Goal: Information Seeking & Learning: Learn about a topic

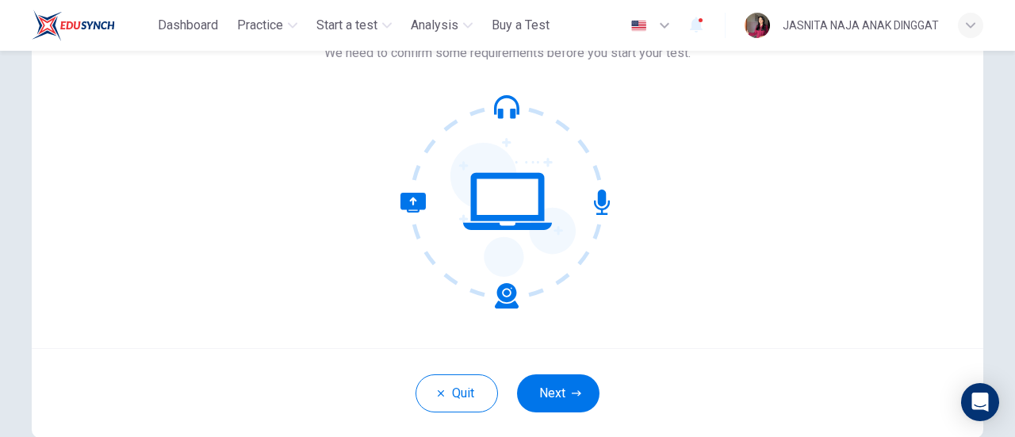
scroll to position [130, 0]
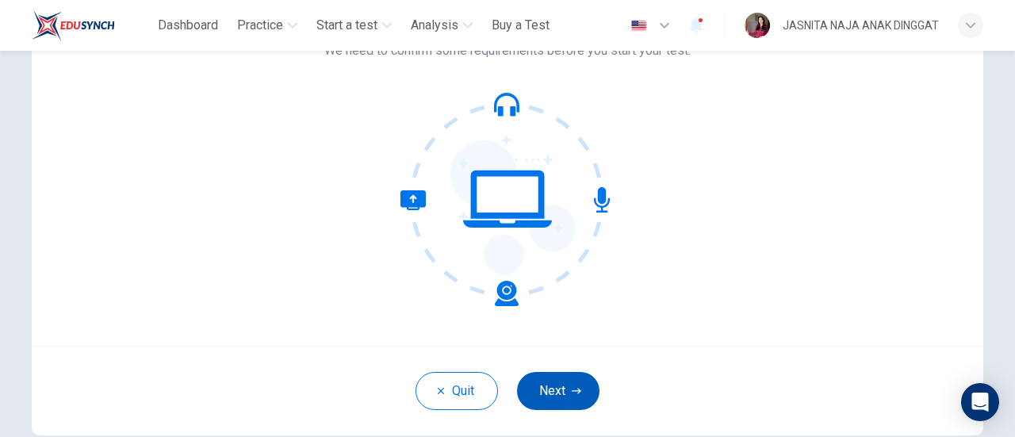
click at [563, 383] on button "Next" at bounding box center [558, 391] width 82 height 38
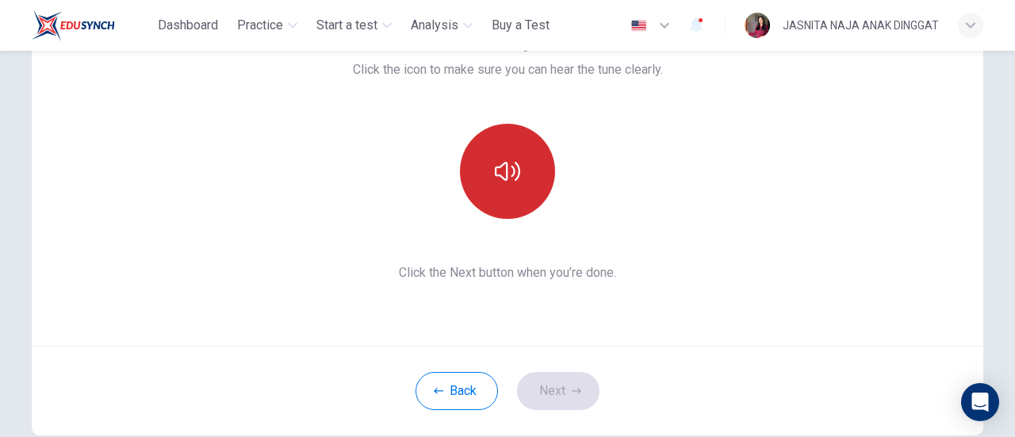
click at [502, 197] on button "button" at bounding box center [507, 171] width 95 height 95
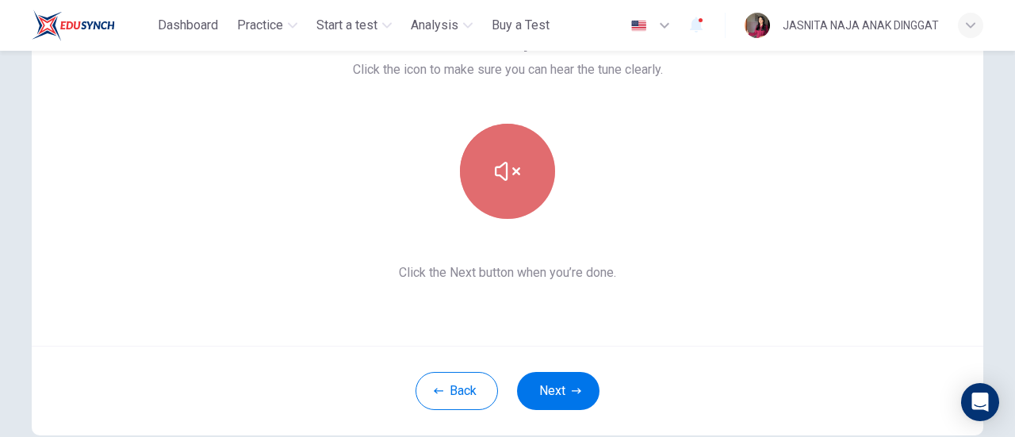
click at [496, 193] on button "button" at bounding box center [507, 171] width 95 height 95
click at [506, 209] on button "button" at bounding box center [507, 171] width 95 height 95
click at [526, 201] on button "button" at bounding box center [507, 171] width 95 height 95
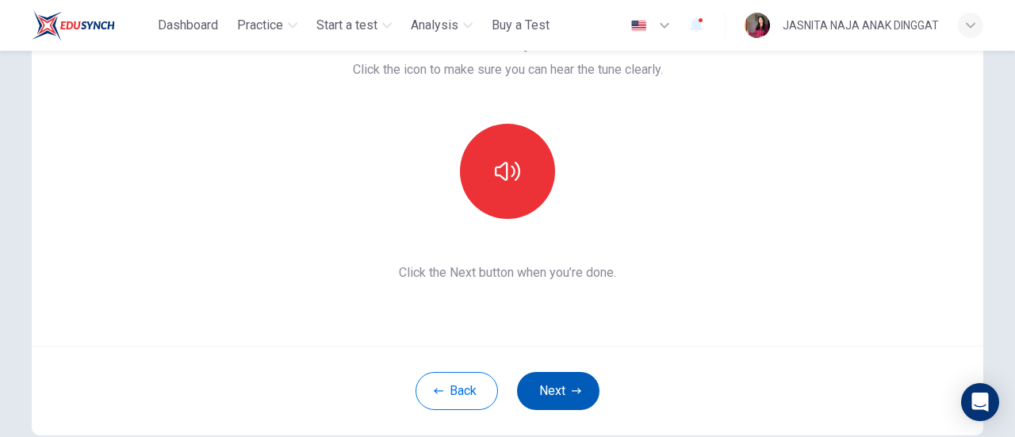
click at [571, 386] on icon "button" at bounding box center [576, 391] width 10 height 10
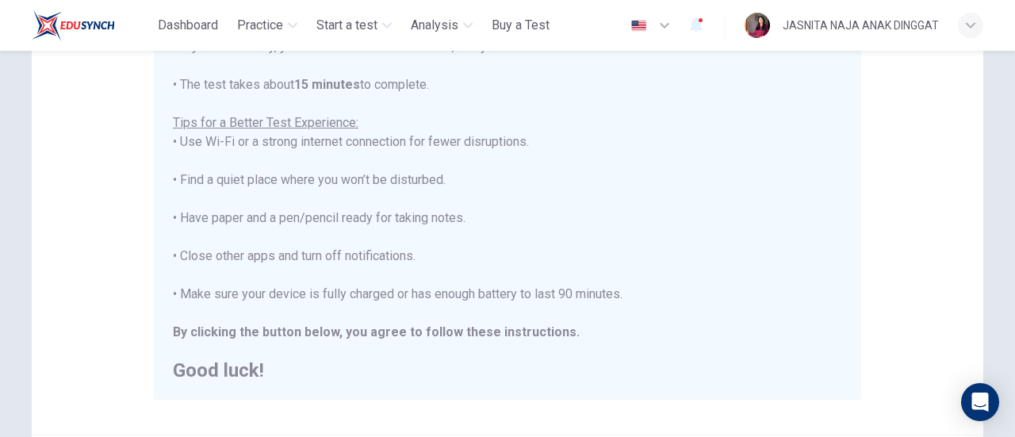
scroll to position [433, 0]
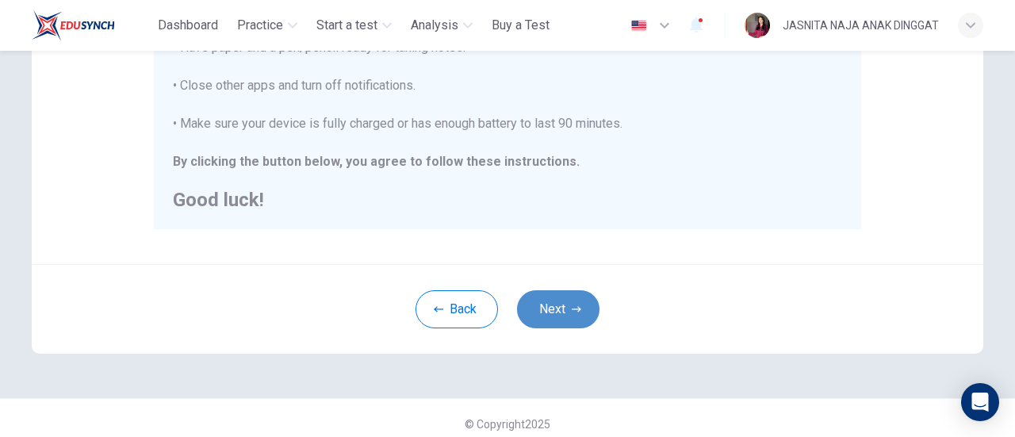
click at [551, 293] on button "Next" at bounding box center [558, 309] width 82 height 38
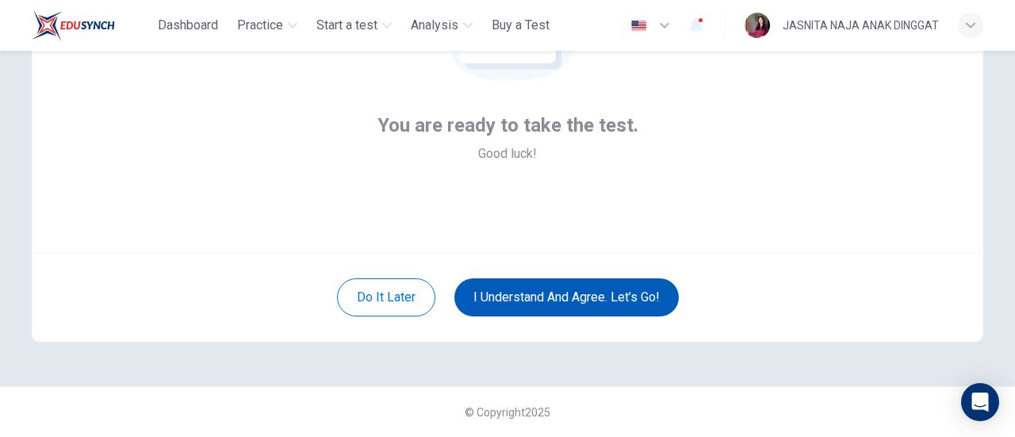
scroll to position [223, 0]
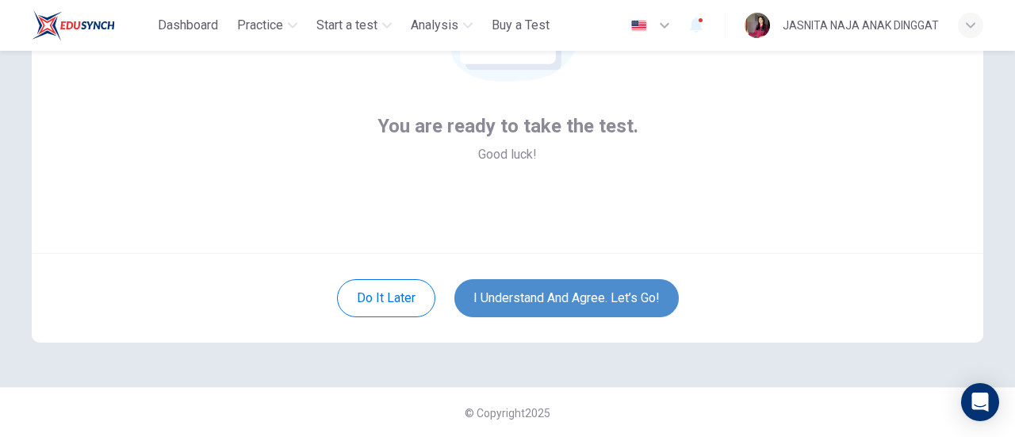
click at [551, 293] on button "I understand and agree. Let’s go!" at bounding box center [566, 298] width 224 height 38
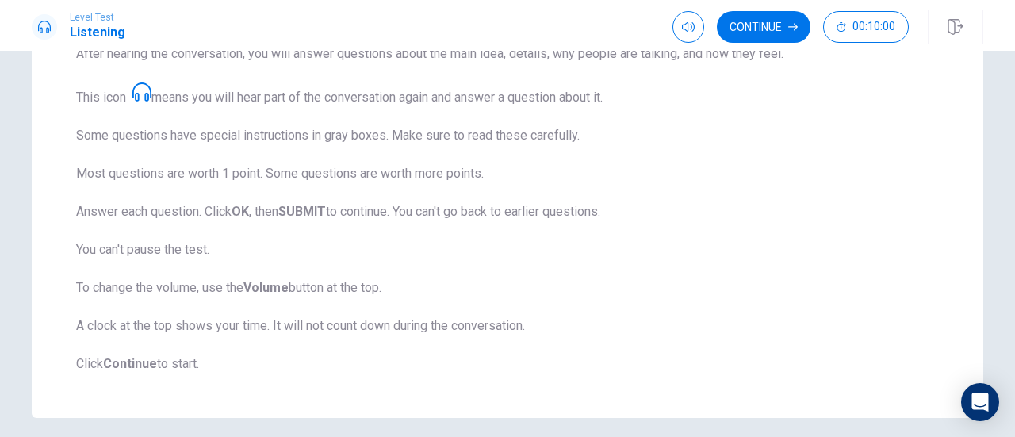
scroll to position [262, 0]
click at [743, 28] on button "Continue" at bounding box center [764, 27] width 94 height 32
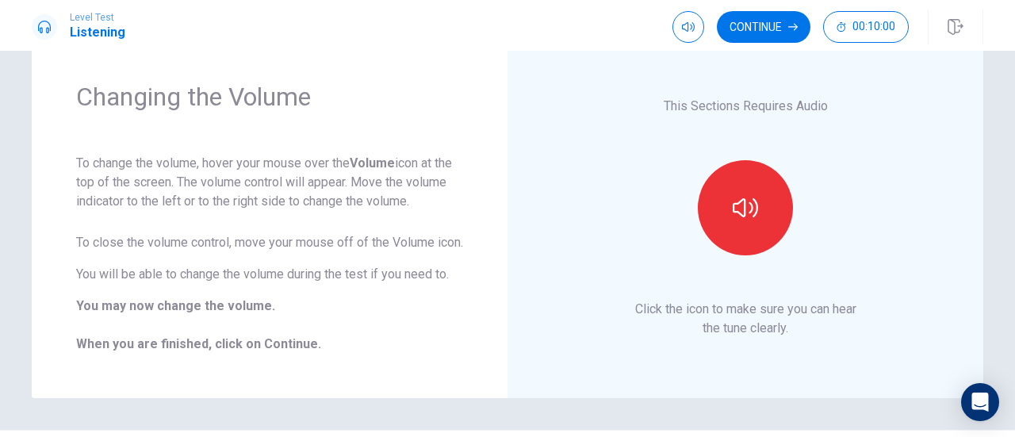
scroll to position [44, 0]
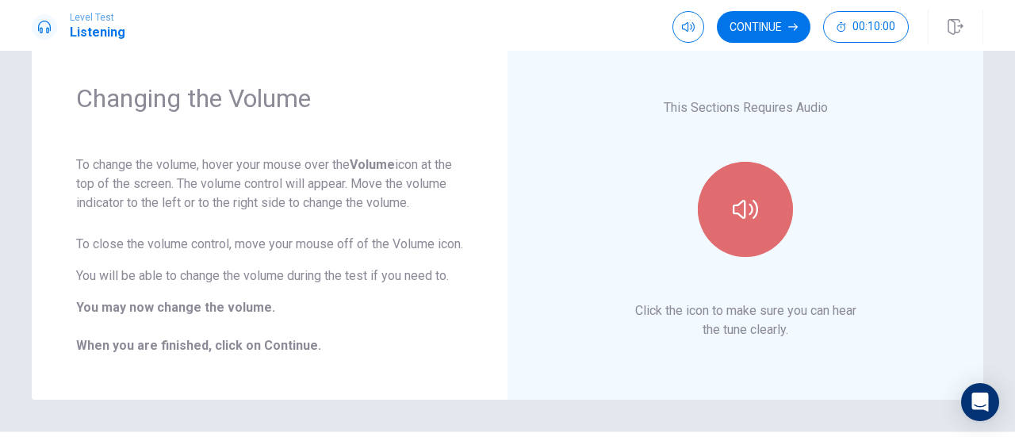
click at [753, 217] on icon "button" at bounding box center [744, 209] width 25 height 19
click at [753, 217] on icon "button" at bounding box center [744, 209] width 25 height 25
click at [753, 217] on icon "button" at bounding box center [744, 209] width 25 height 19
click at [727, 224] on button "button" at bounding box center [745, 209] width 95 height 95
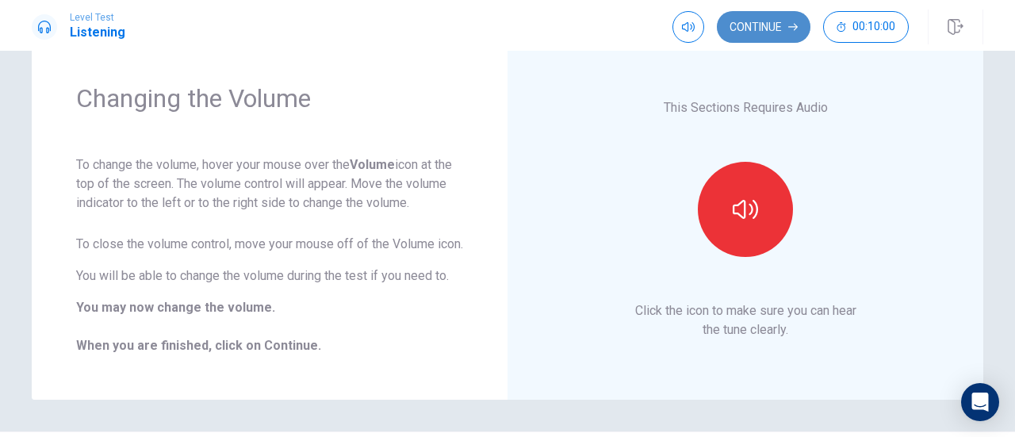
click at [751, 25] on button "Continue" at bounding box center [764, 27] width 94 height 32
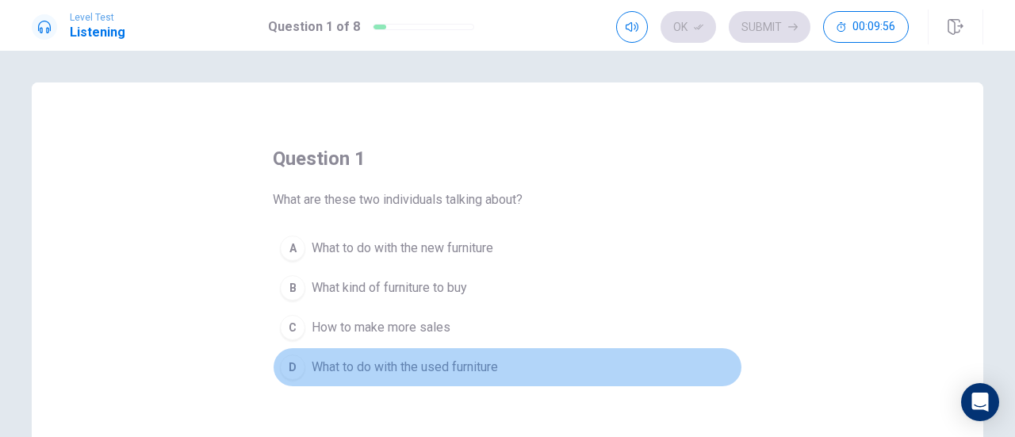
click at [425, 359] on span "What to do with the used furniture" at bounding box center [405, 366] width 186 height 19
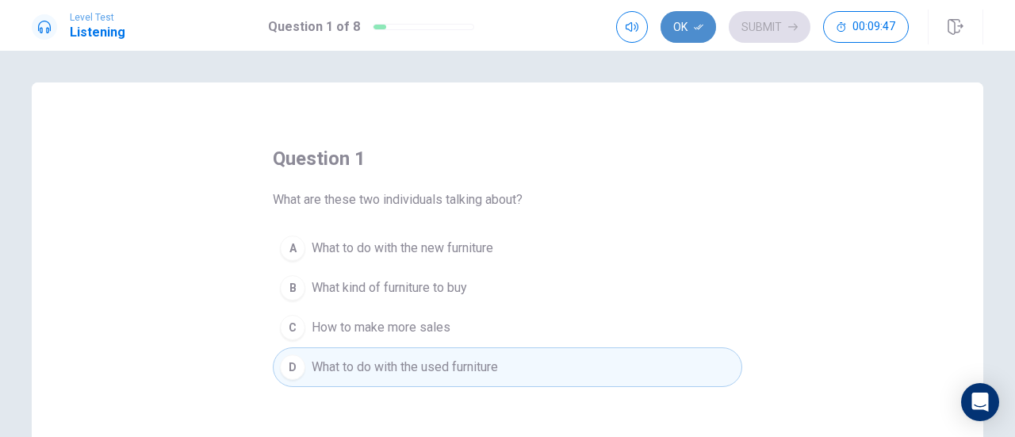
click at [690, 25] on button "Ok" at bounding box center [687, 27] width 55 height 32
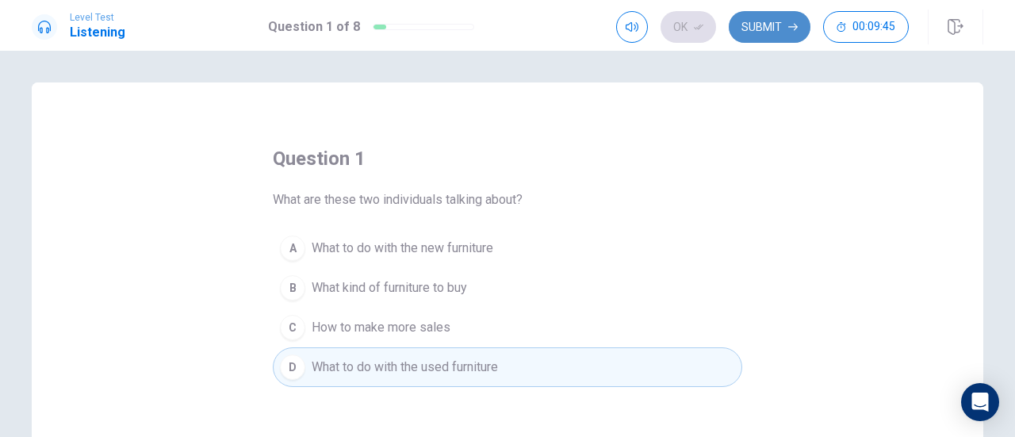
click at [766, 31] on button "Submit" at bounding box center [769, 27] width 82 height 32
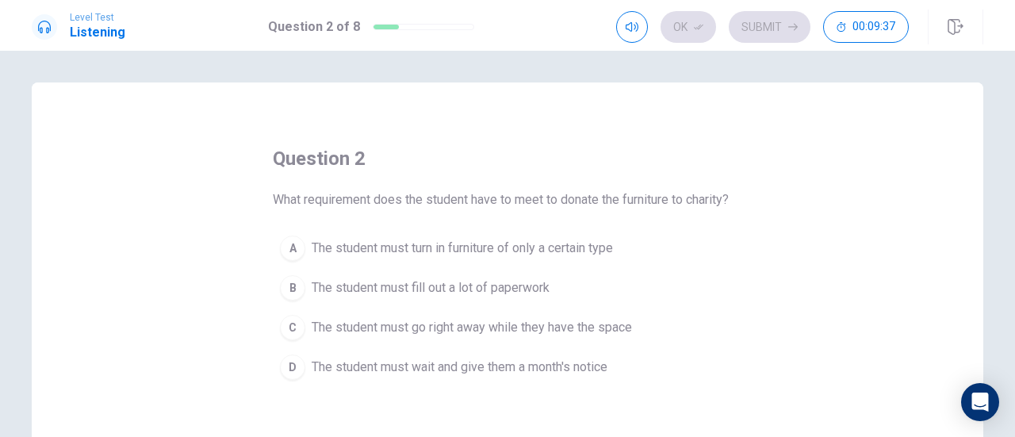
click at [523, 369] on span "The student must wait and give them a month's notice" at bounding box center [460, 366] width 296 height 19
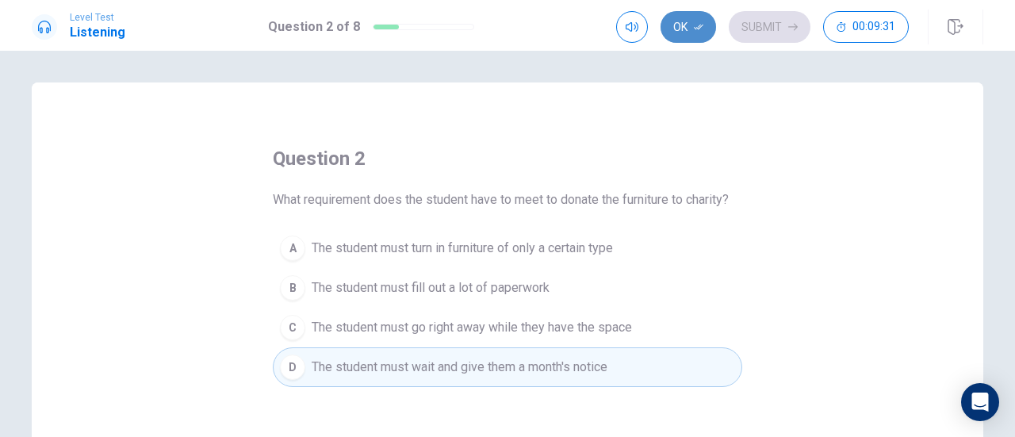
click at [702, 38] on button "Ok" at bounding box center [687, 27] width 55 height 32
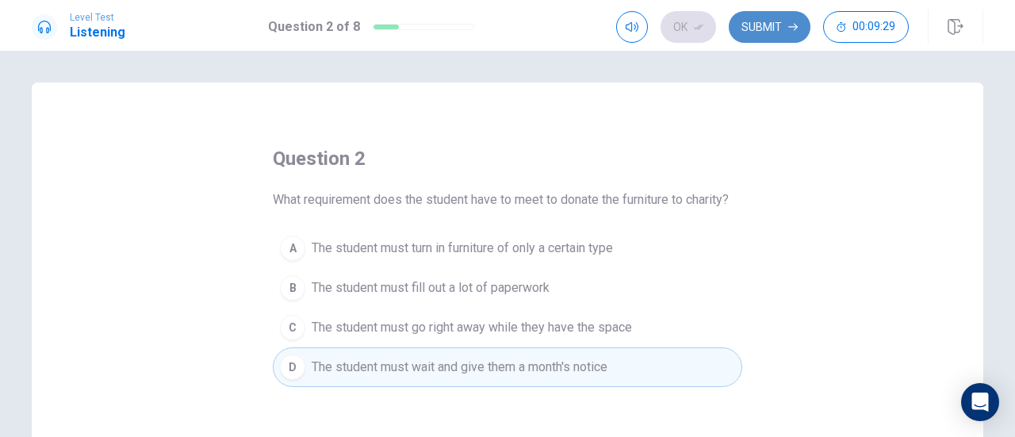
click at [751, 34] on button "Submit" at bounding box center [769, 27] width 82 height 32
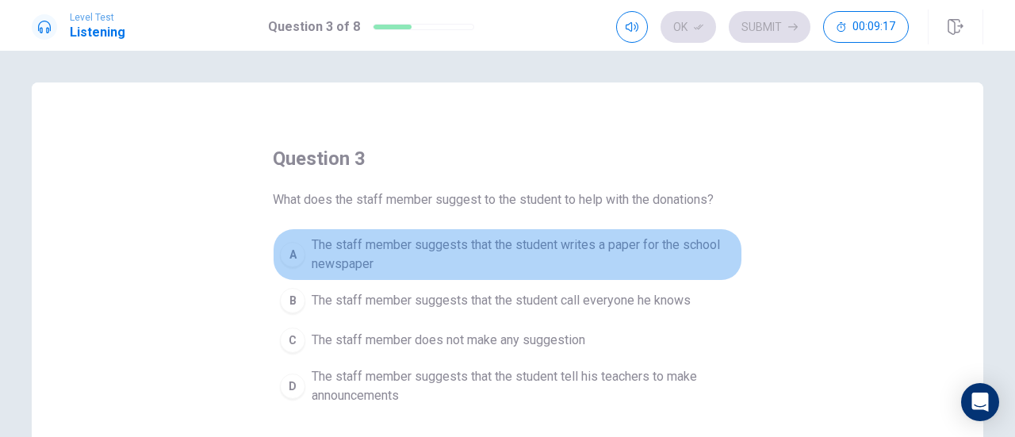
click at [476, 258] on span "The staff member suggests that the student writes a paper for the school newspa…" at bounding box center [523, 254] width 423 height 38
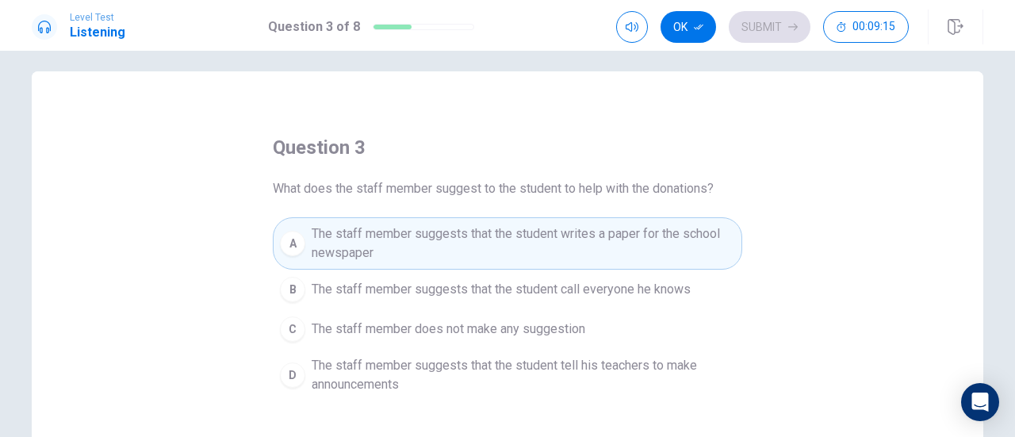
scroll to position [14, 0]
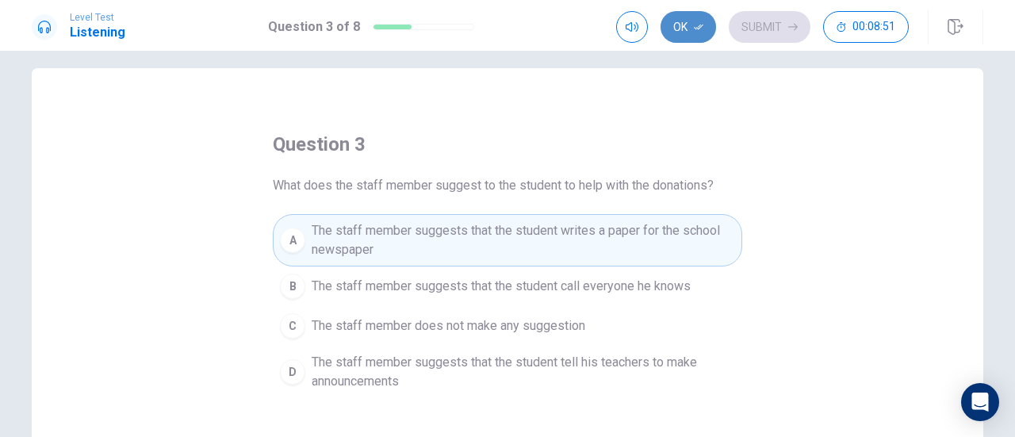
click at [685, 32] on button "Ok" at bounding box center [687, 27] width 55 height 32
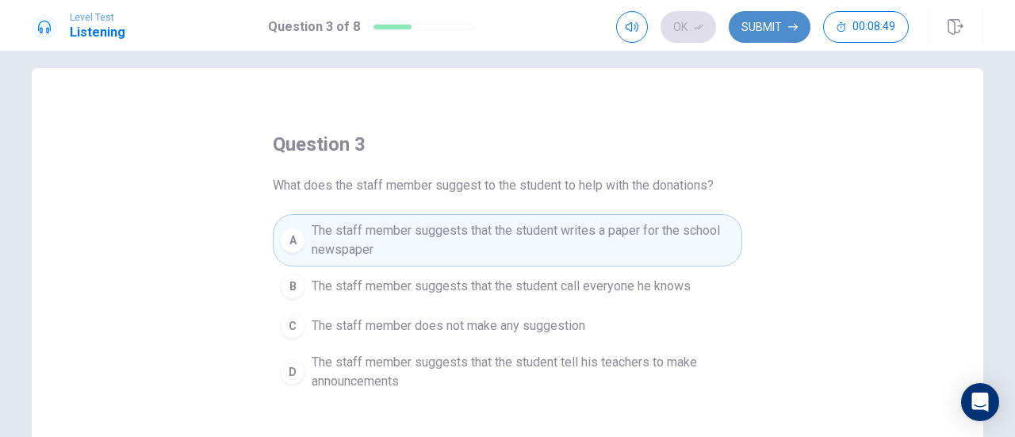
click at [754, 36] on button "Submit" at bounding box center [769, 27] width 82 height 32
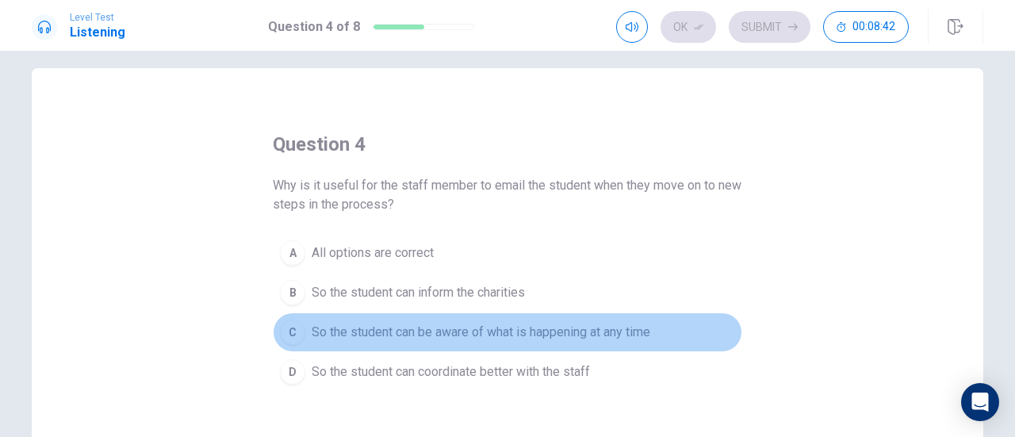
click at [491, 328] on span "So the student can be aware of what is happening at any time" at bounding box center [481, 332] width 338 height 19
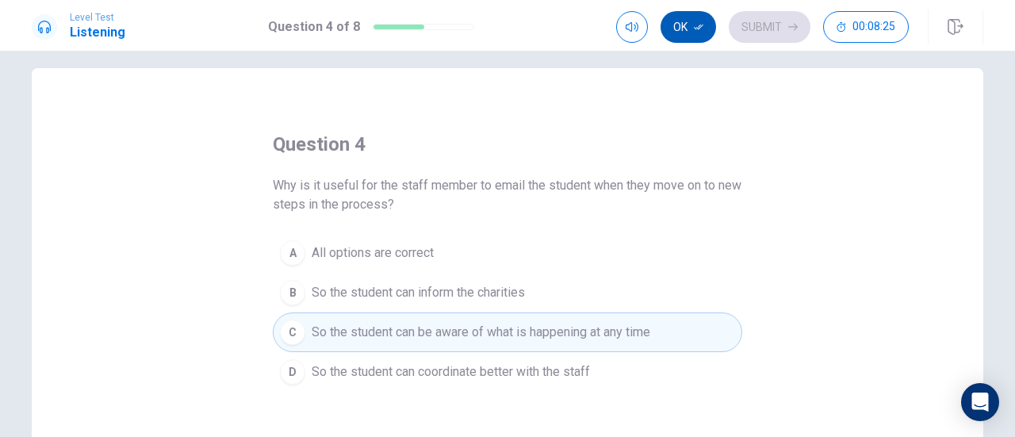
click at [694, 25] on button "Ok" at bounding box center [687, 27] width 55 height 32
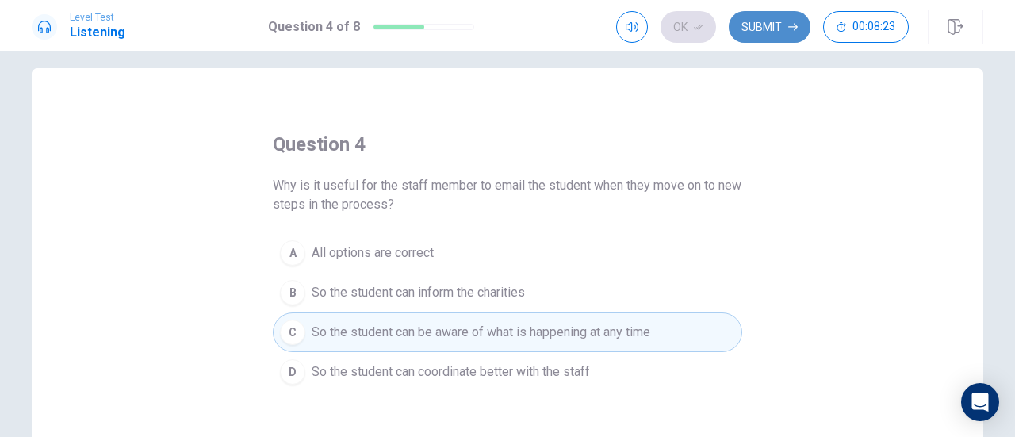
click at [740, 28] on button "Submit" at bounding box center [769, 27] width 82 height 32
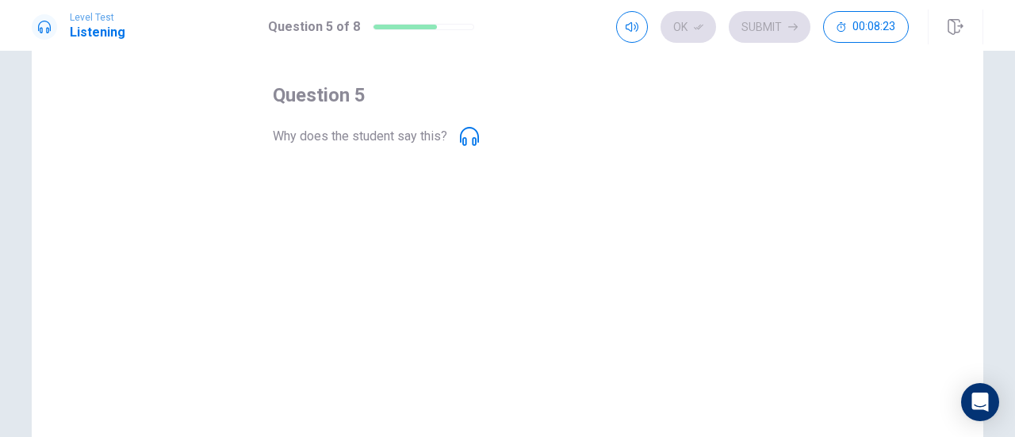
scroll to position [67, 0]
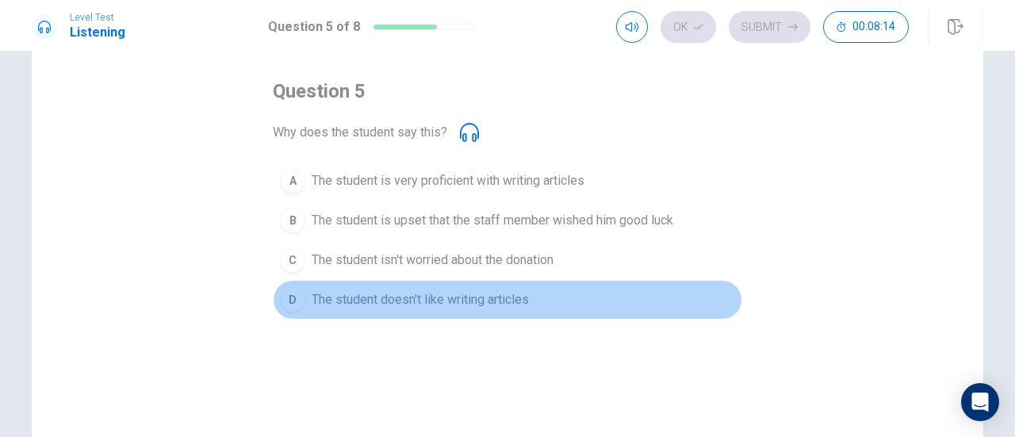
click at [495, 290] on span "The student doesn't like writing articles" at bounding box center [420, 299] width 217 height 19
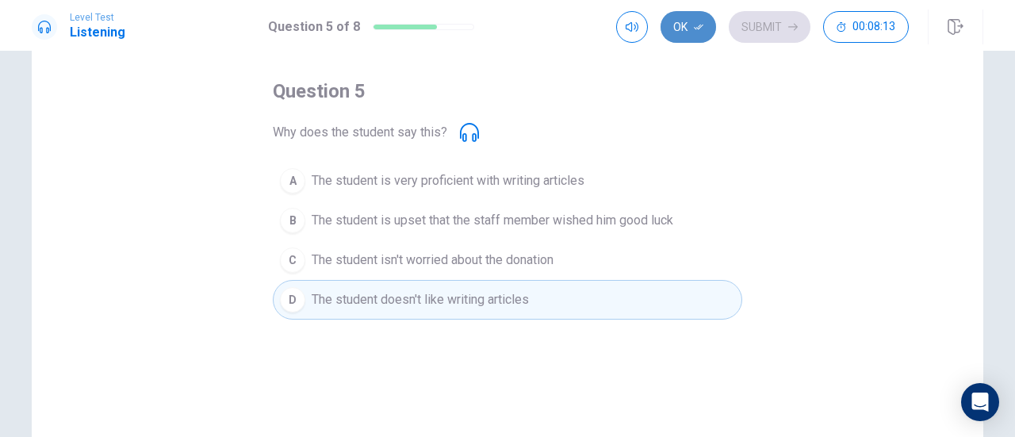
click at [701, 40] on button "Ok" at bounding box center [687, 27] width 55 height 32
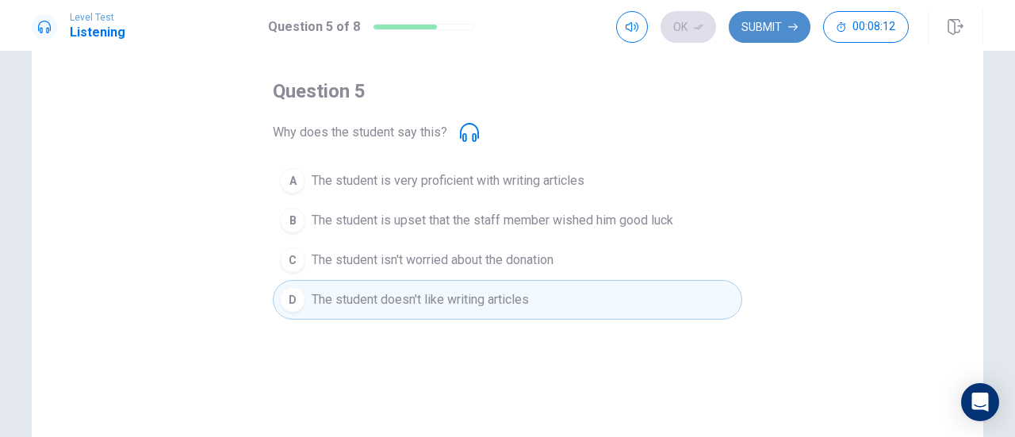
click at [747, 32] on button "Submit" at bounding box center [769, 27] width 82 height 32
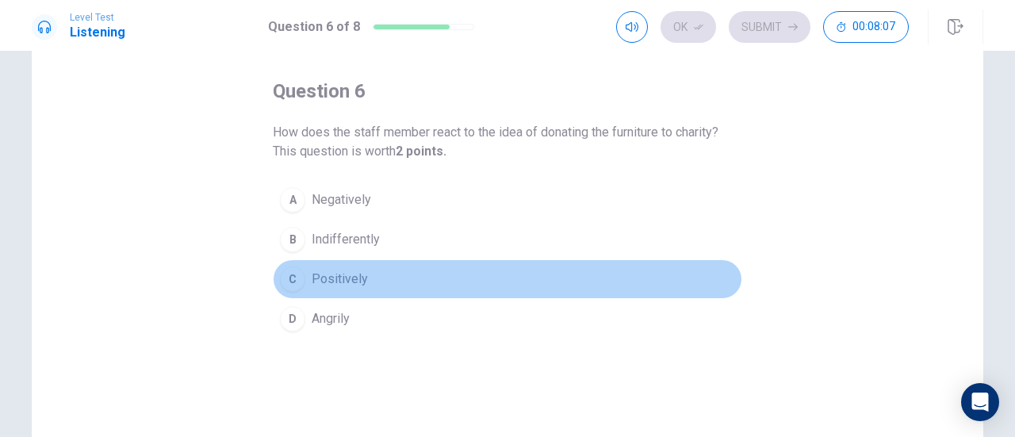
click at [317, 274] on span "Positively" at bounding box center [340, 278] width 56 height 19
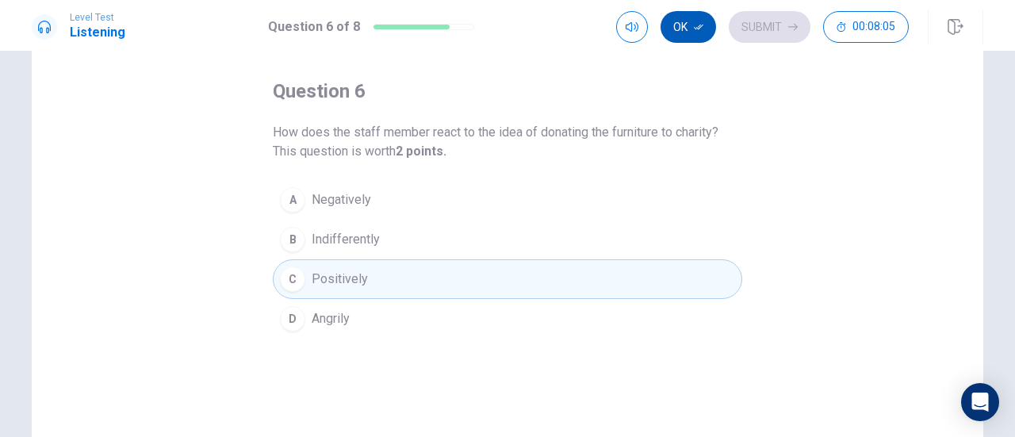
click at [679, 26] on button "Ok" at bounding box center [687, 27] width 55 height 32
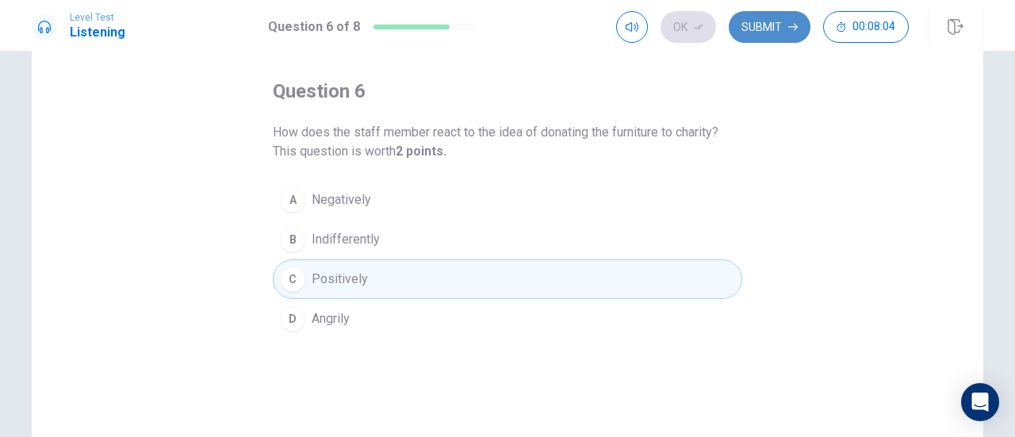
click at [751, 26] on button "Submit" at bounding box center [769, 27] width 82 height 32
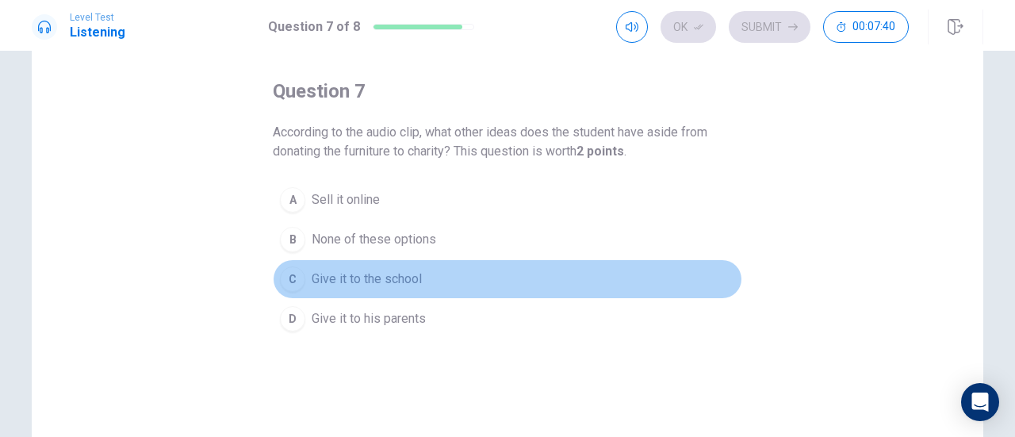
click at [403, 282] on span "Give it to the school" at bounding box center [367, 278] width 110 height 19
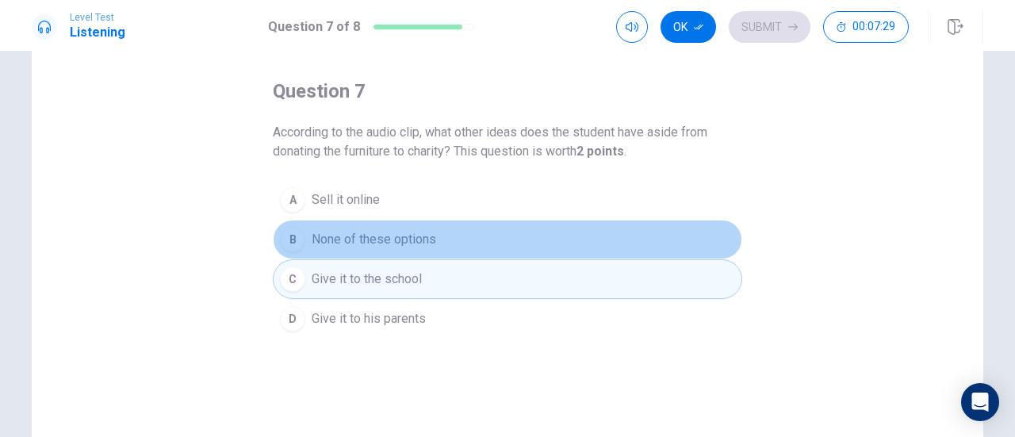
click at [393, 232] on span "None of these options" at bounding box center [374, 239] width 124 height 19
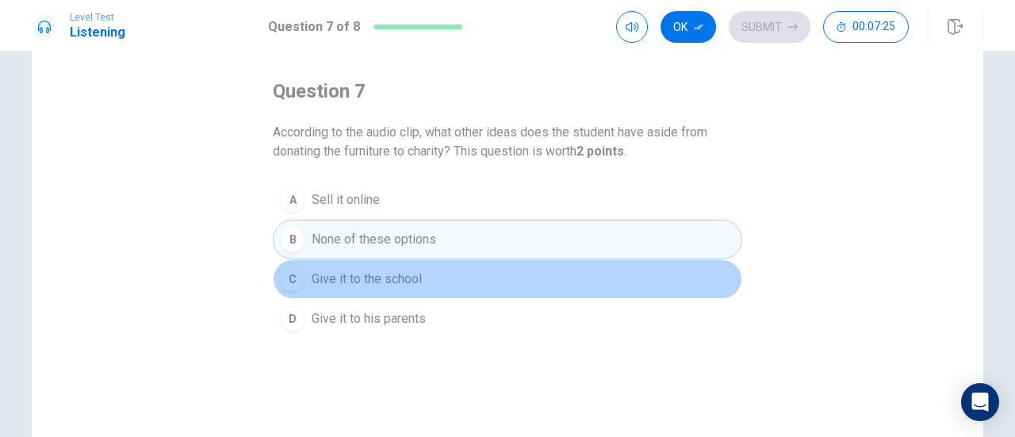
click at [403, 270] on span "Give it to the school" at bounding box center [367, 278] width 110 height 19
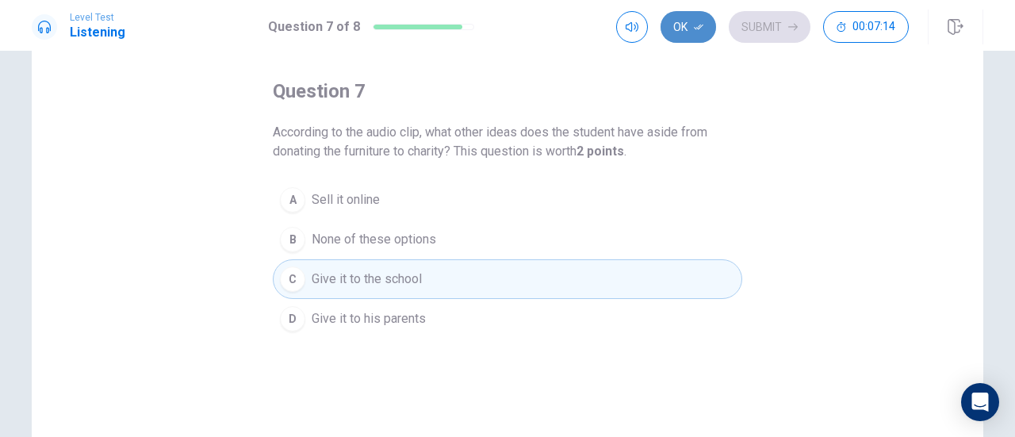
click at [690, 34] on button "Ok" at bounding box center [687, 27] width 55 height 32
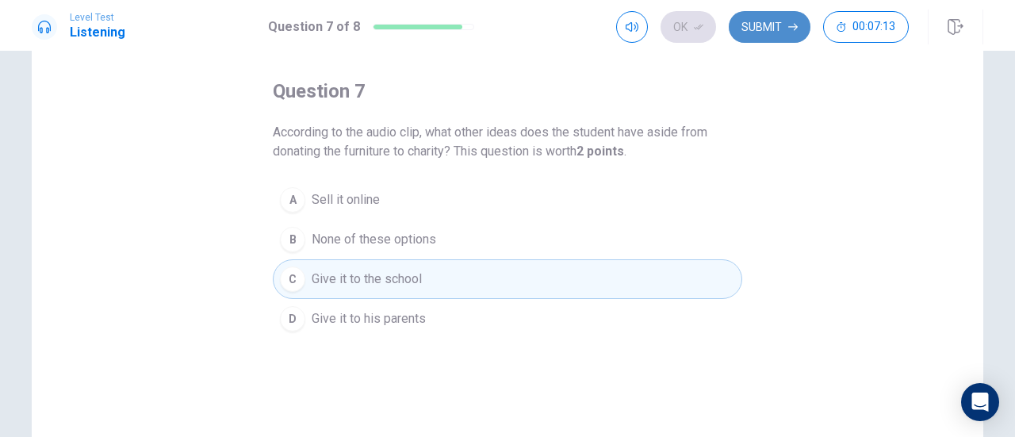
click at [762, 31] on button "Submit" at bounding box center [769, 27] width 82 height 32
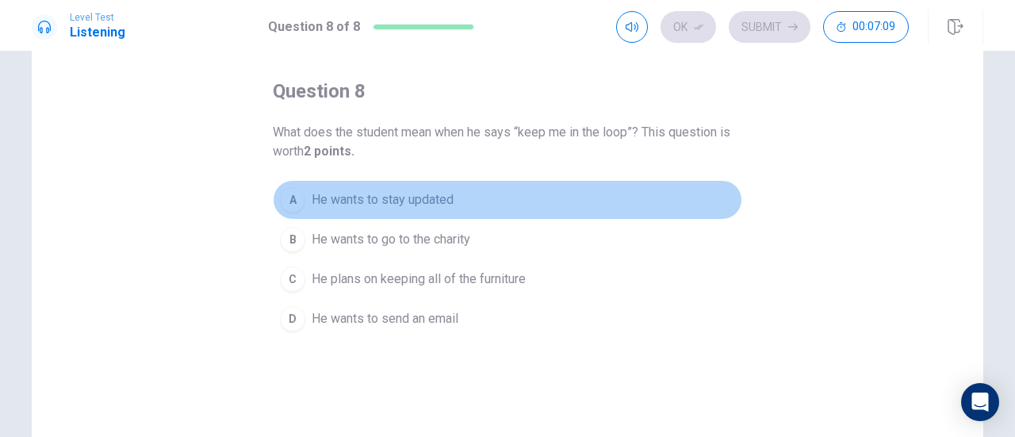
click at [453, 198] on button "A He wants to stay updated" at bounding box center [507, 200] width 469 height 40
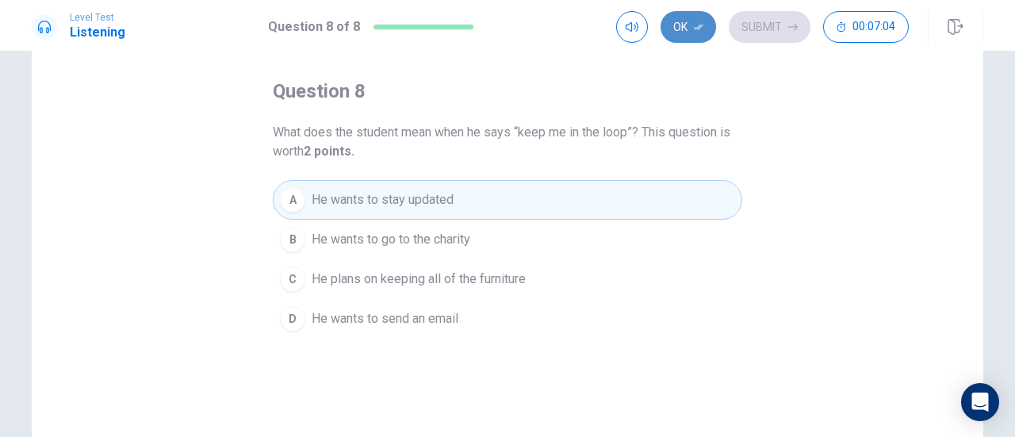
click at [694, 28] on button "Ok" at bounding box center [687, 27] width 55 height 32
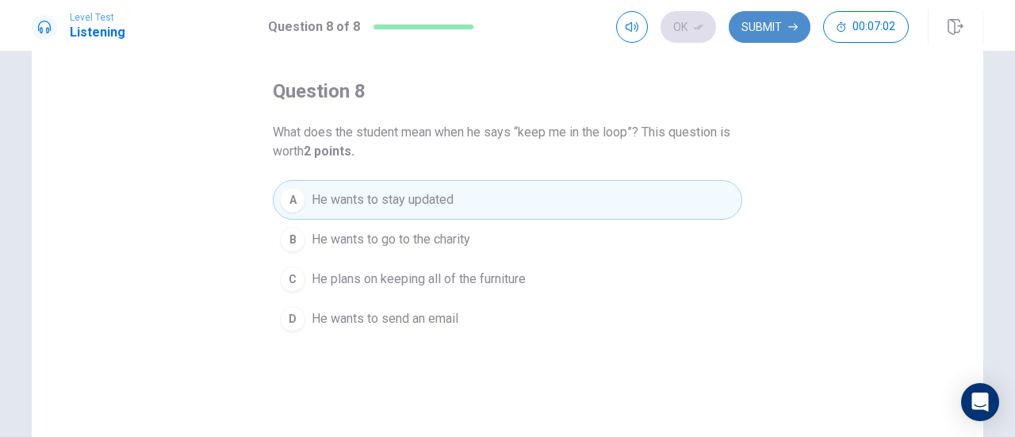
click at [754, 29] on button "Submit" at bounding box center [769, 27] width 82 height 32
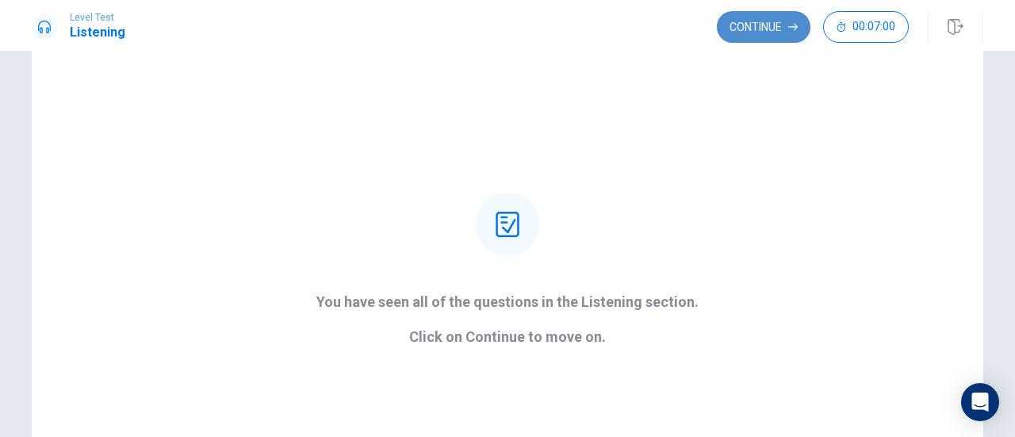
click at [748, 26] on button "Continue" at bounding box center [764, 27] width 94 height 32
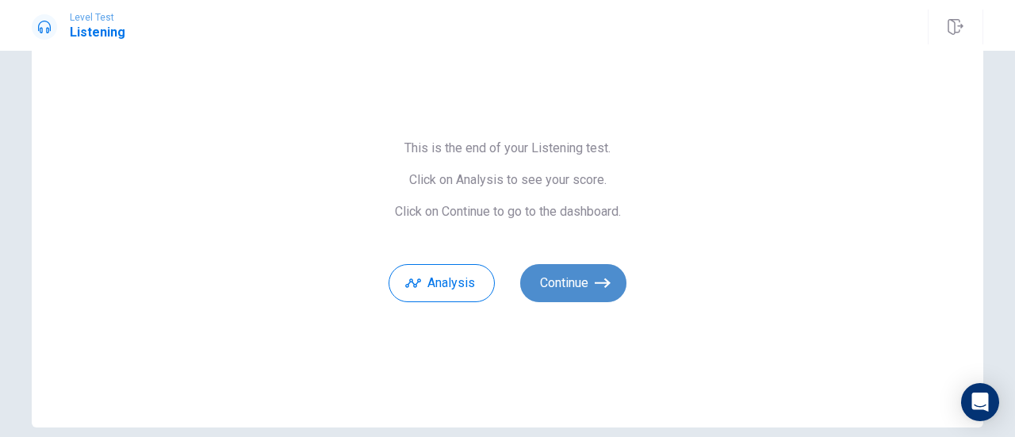
click at [579, 283] on button "Continue" at bounding box center [573, 283] width 106 height 38
